Goal: Task Accomplishment & Management: Use online tool/utility

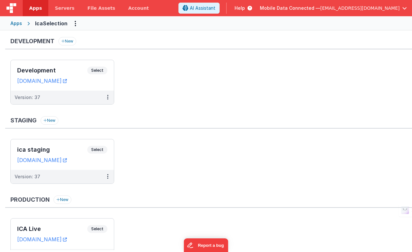
scroll to position [30, 0]
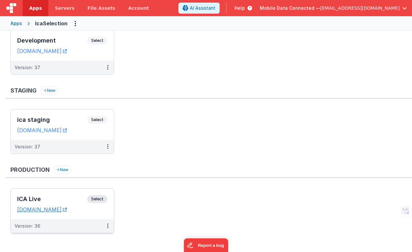
click at [65, 210] on link "[DOMAIN_NAME]" at bounding box center [42, 209] width 50 height 6
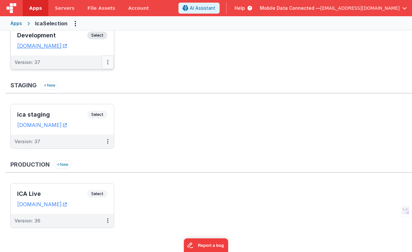
click at [107, 62] on icon at bounding box center [107, 62] width 1 height 0
click at [82, 86] on link "Deploy..." at bounding box center [85, 89] width 57 height 12
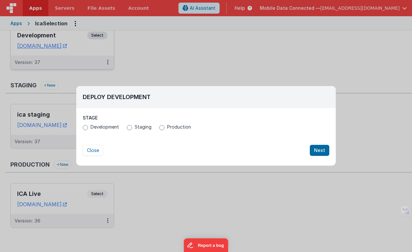
click at [171, 127] on span "Production" at bounding box center [179, 127] width 24 height 6
click at [164, 127] on input "Production" at bounding box center [161, 127] width 5 height 5
radio input "true"
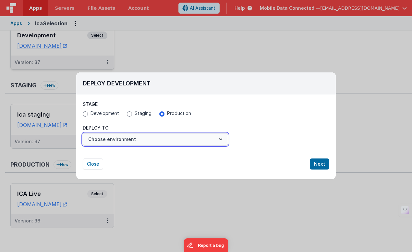
click at [139, 141] on button "Choose environment" at bounding box center [155, 139] width 145 height 12
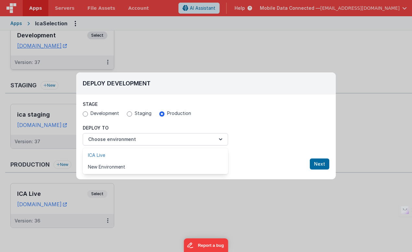
click at [117, 154] on link "ICA Live" at bounding box center [155, 155] width 145 height 12
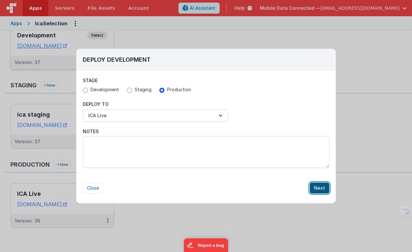
click at [317, 188] on button "Next" at bounding box center [319, 187] width 19 height 11
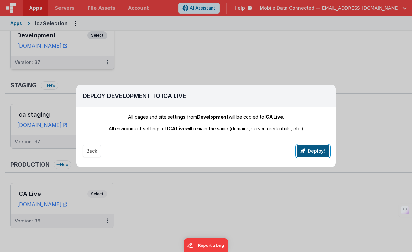
click at [312, 151] on button "Deploy!" at bounding box center [312, 151] width 33 height 12
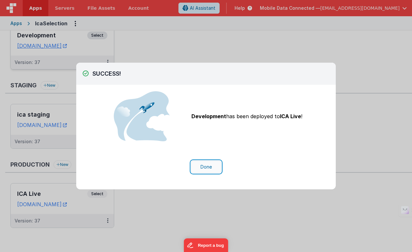
click at [208, 167] on button "Done" at bounding box center [206, 166] width 30 height 12
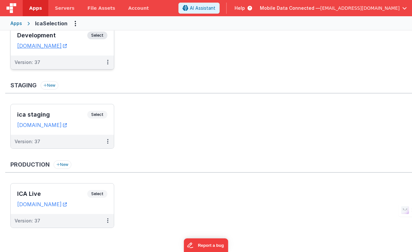
click at [98, 35] on span "Select" at bounding box center [97, 35] width 20 height 8
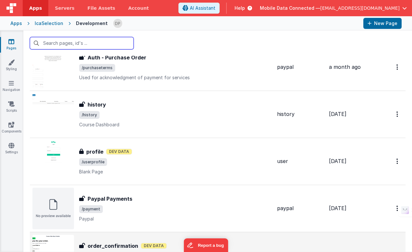
scroll to position [1589, 0]
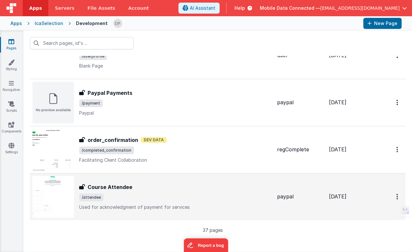
click at [130, 191] on div "Course Attendee Course Attendee /attendee Used for acknowledgment of payment fo…" at bounding box center [175, 196] width 193 height 27
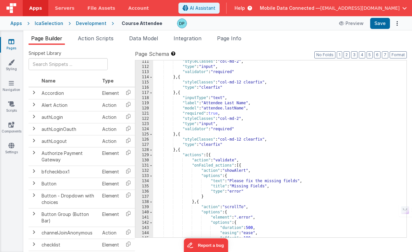
scroll to position [609, 0]
click at [295, 157] on div ""styleClasses" : "col-md-2" , "type" : "input" , "validator" : "required" } , {…" at bounding box center [279, 152] width 253 height 187
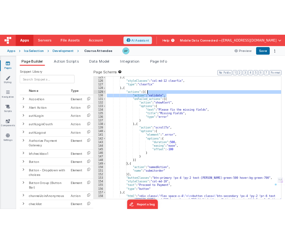
scroll to position [731, 0]
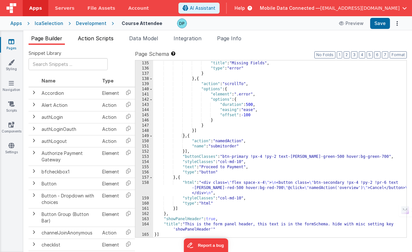
click at [99, 39] on span "Action Scripts" at bounding box center [96, 38] width 36 height 6
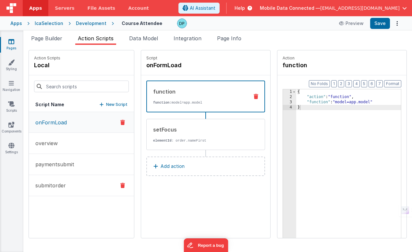
click at [58, 185] on p "submitorder" at bounding box center [48, 185] width 34 height 8
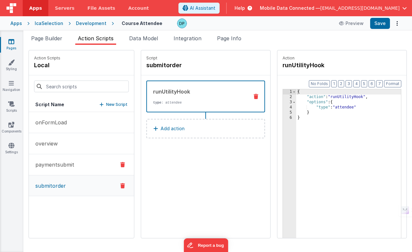
click at [66, 164] on p "paymentsubmit" at bounding box center [52, 164] width 43 height 8
click at [59, 184] on p "submitorder" at bounding box center [48, 185] width 34 height 8
click at [52, 24] on div "IcaSelection" at bounding box center [49, 23] width 29 height 6
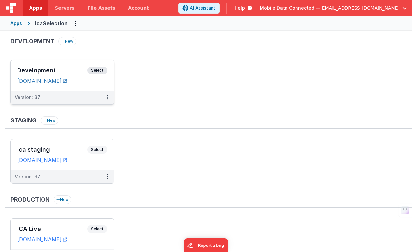
click at [67, 80] on link "[DOMAIN_NAME]" at bounding box center [42, 80] width 50 height 6
